Goal: Book appointment/travel/reservation

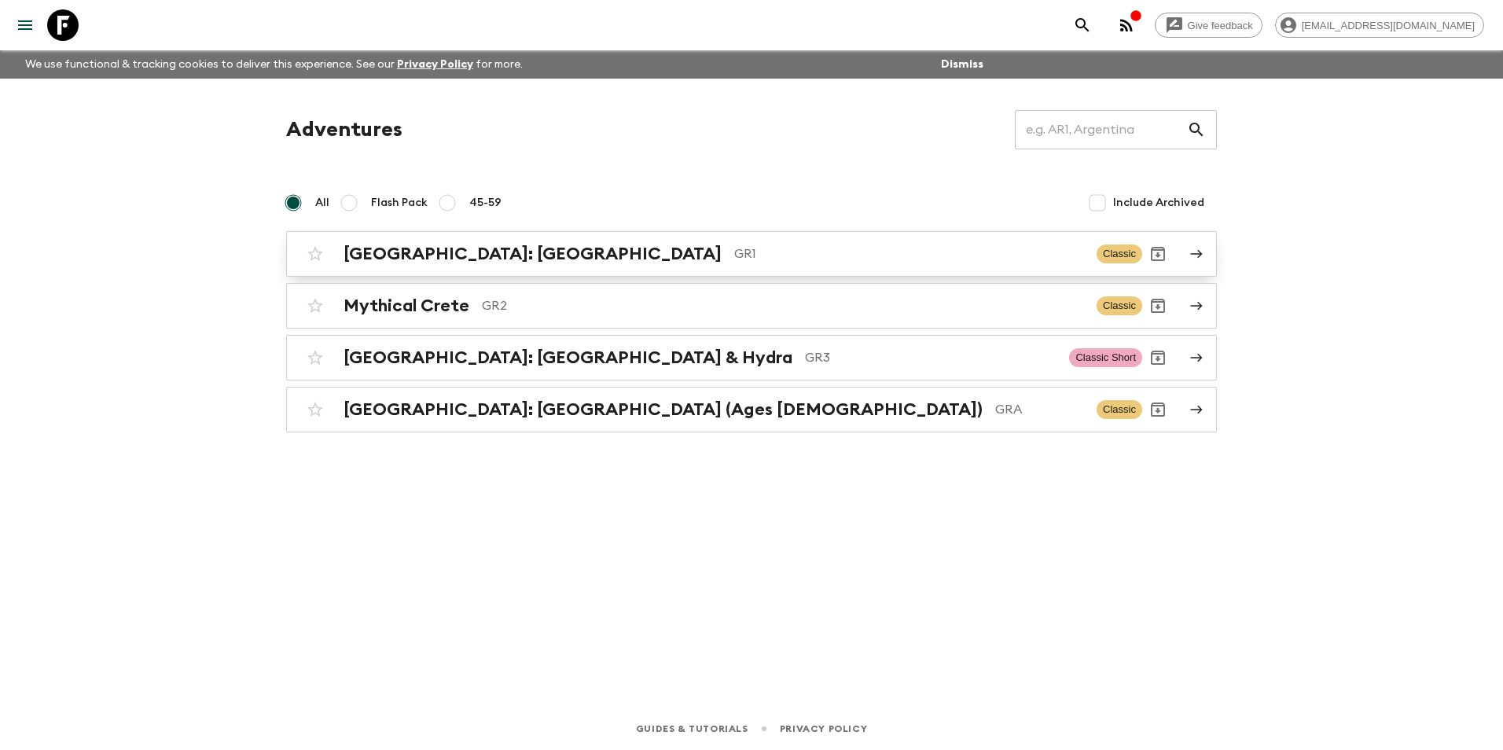
click at [421, 254] on h2 "[GEOGRAPHIC_DATA]: [GEOGRAPHIC_DATA]" at bounding box center [533, 254] width 378 height 20
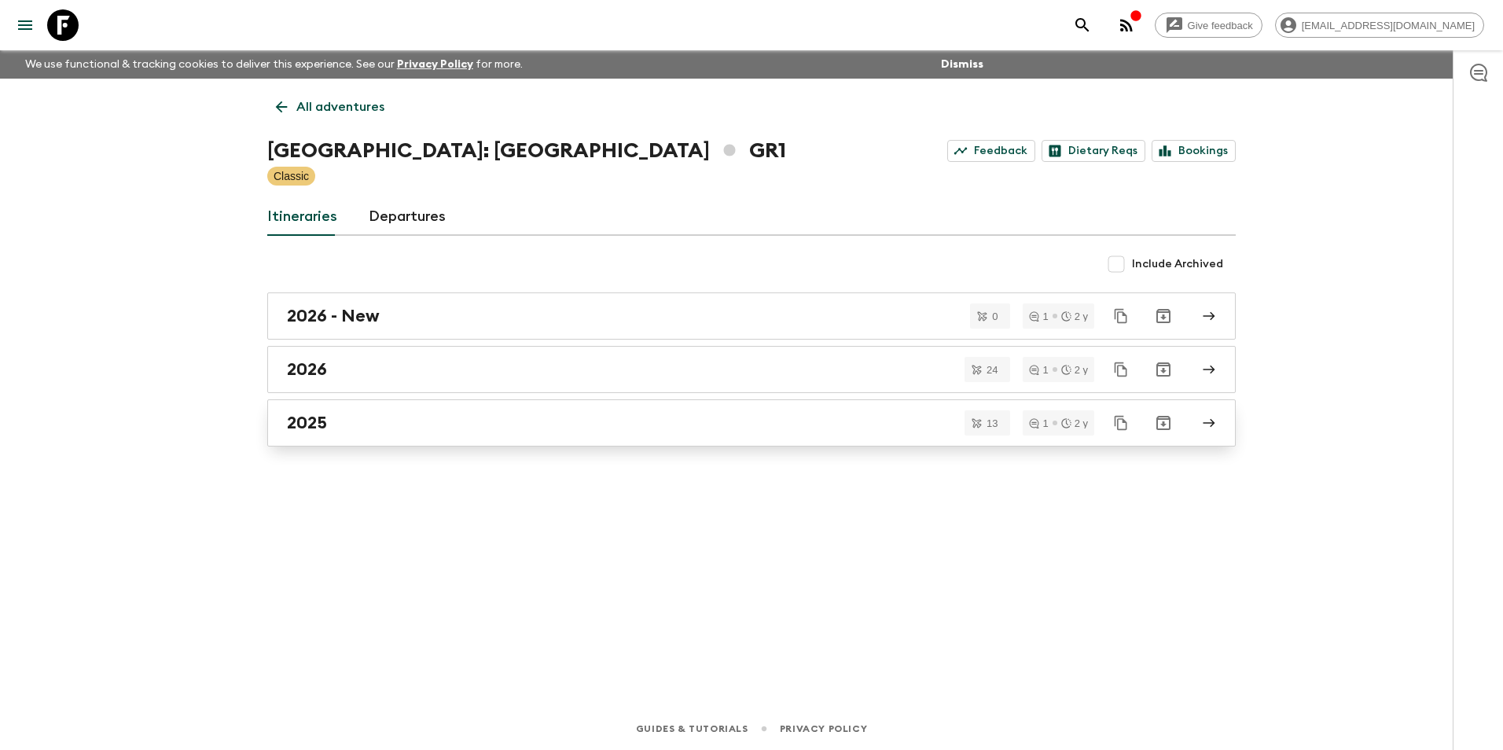
click at [356, 432] on div "2025" at bounding box center [736, 423] width 899 height 20
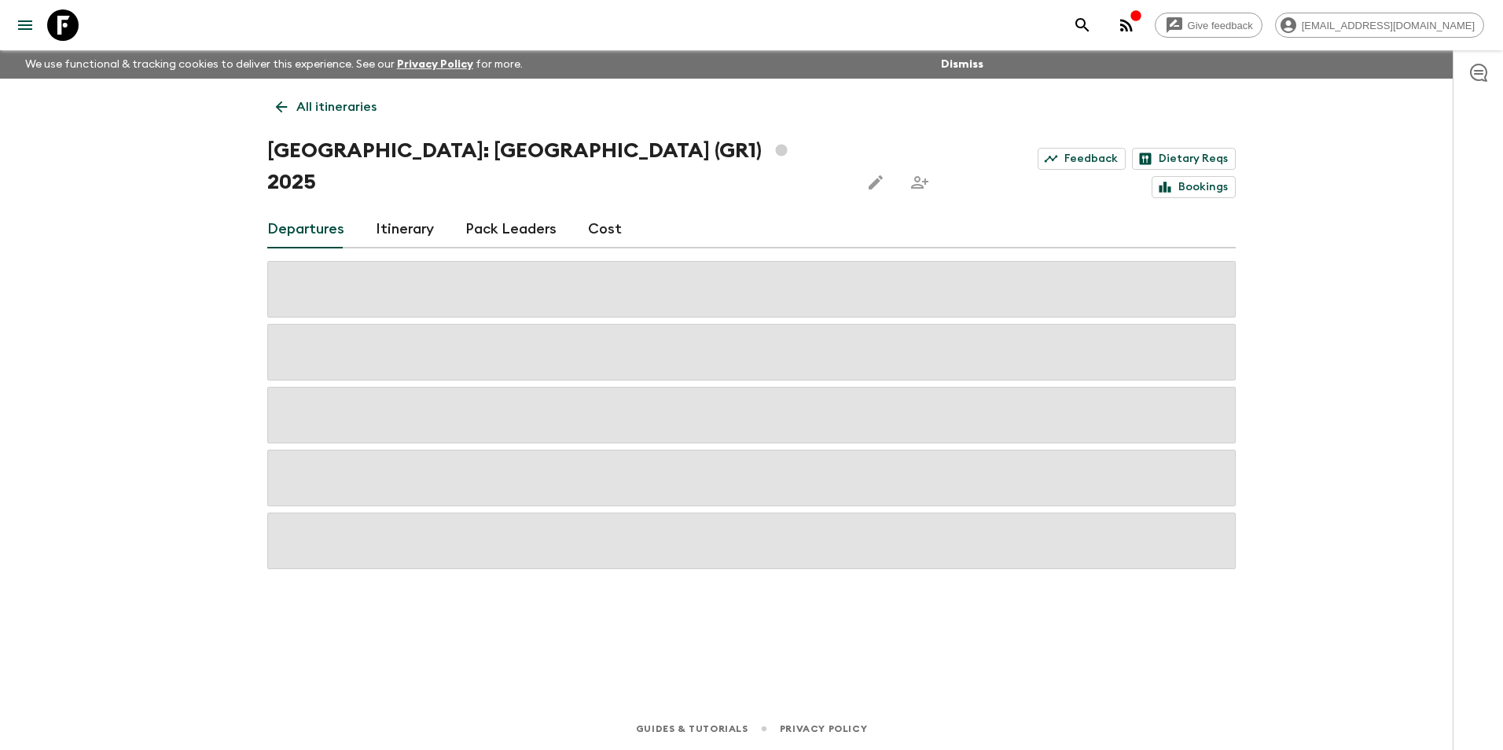
click at [268, 105] on link "All itineraries" at bounding box center [326, 106] width 118 height 31
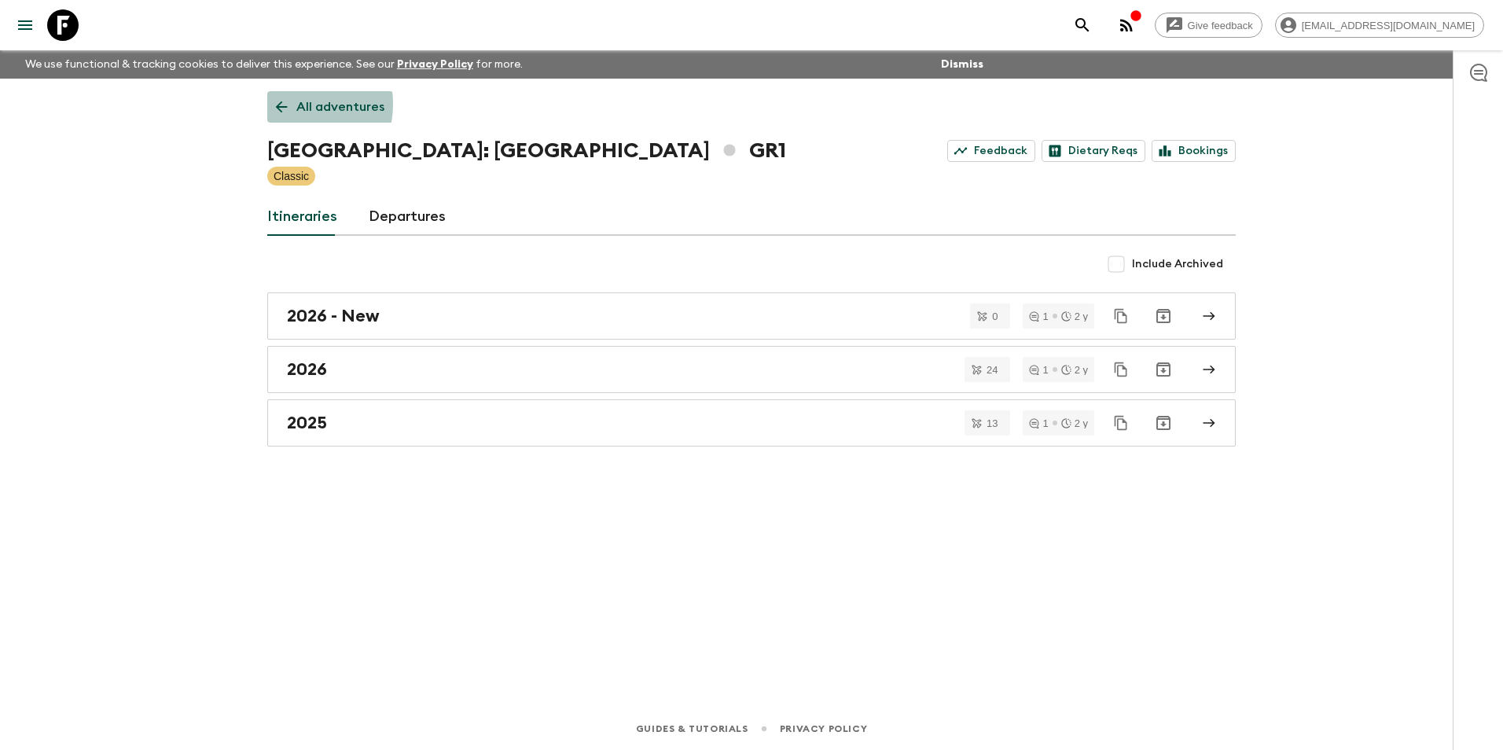
click at [281, 104] on icon at bounding box center [282, 107] width 12 height 12
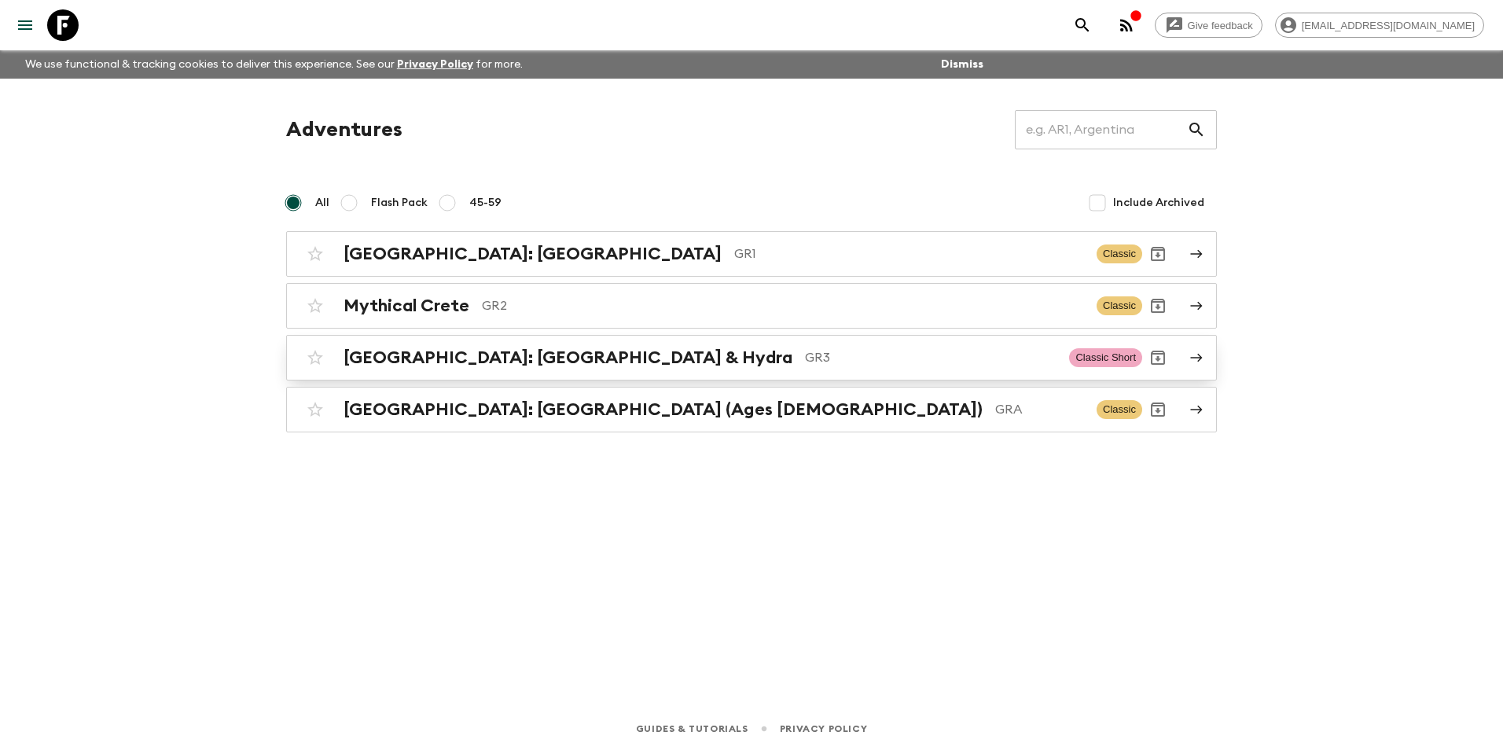
click at [414, 348] on h2 "[GEOGRAPHIC_DATA]: [GEOGRAPHIC_DATA] & Hydra" at bounding box center [568, 358] width 449 height 20
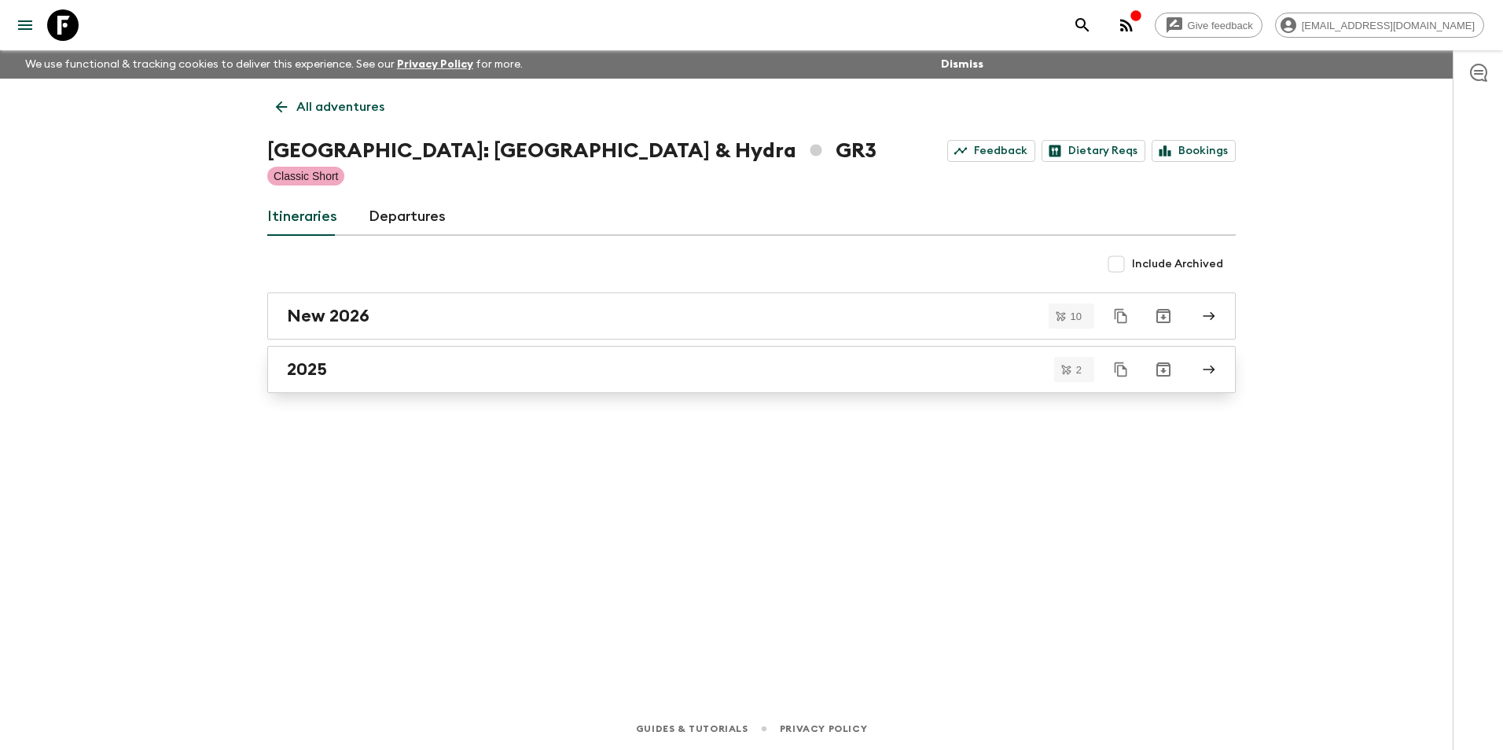
click at [333, 377] on div "2025" at bounding box center [736, 369] width 899 height 20
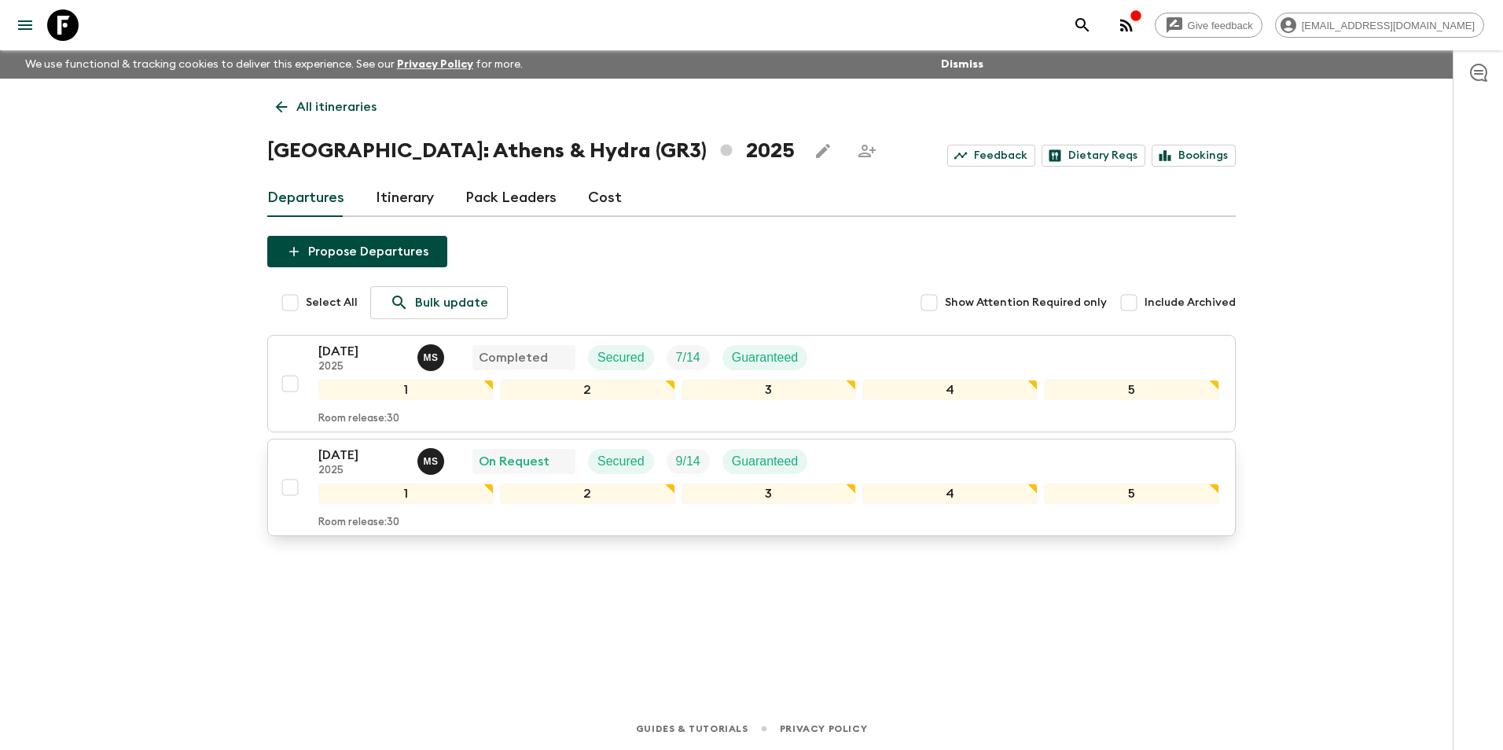
click at [309, 458] on div "[DATE] 2025 M S On Request Secured 9 / 14 Guaranteed 1 2 3 4 5 Room release: 30" at bounding box center [746, 487] width 945 height 83
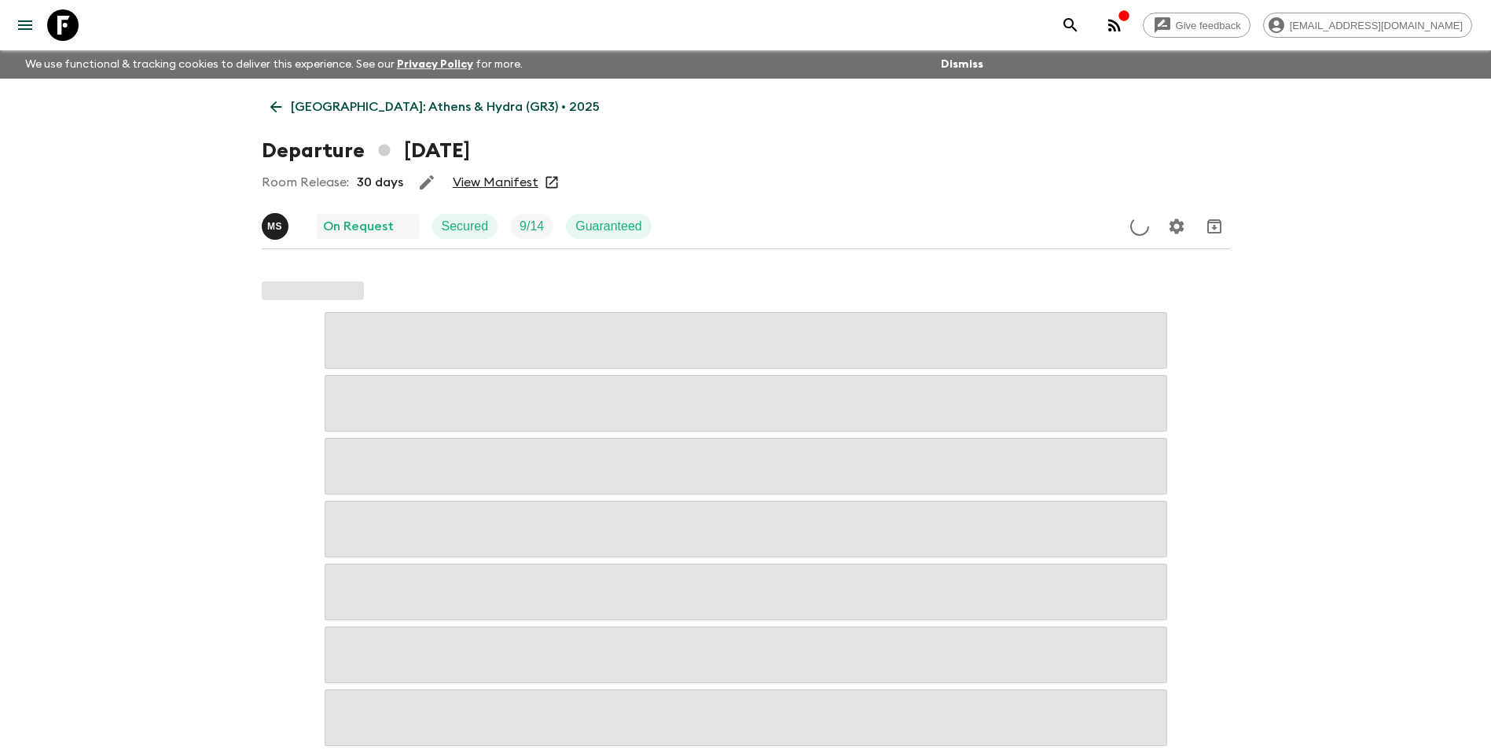
click at [489, 179] on link "View Manifest" at bounding box center [496, 183] width 86 height 16
